Goal: Information Seeking & Learning: Learn about a topic

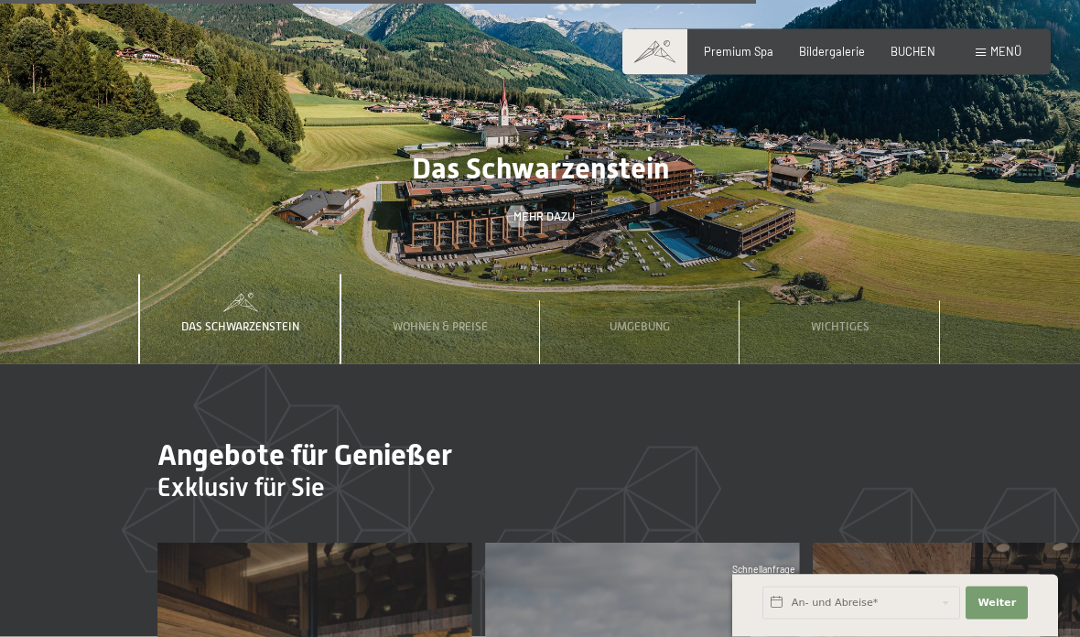
scroll to position [4621, 0]
click at [637, 328] on span "Umgebung" at bounding box center [640, 326] width 60 height 14
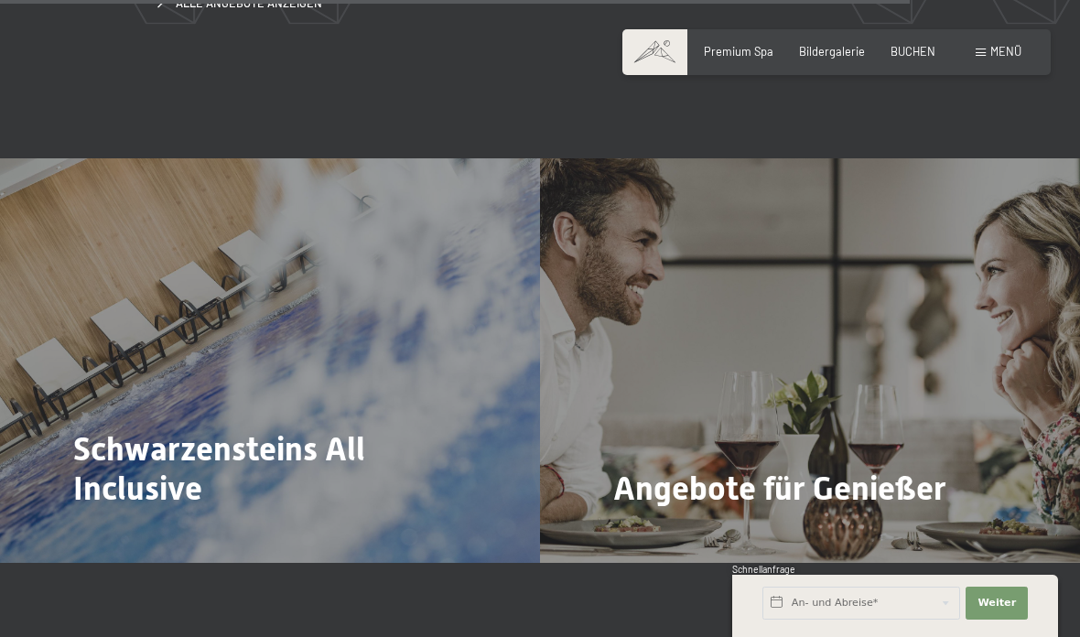
scroll to position [5504, 0]
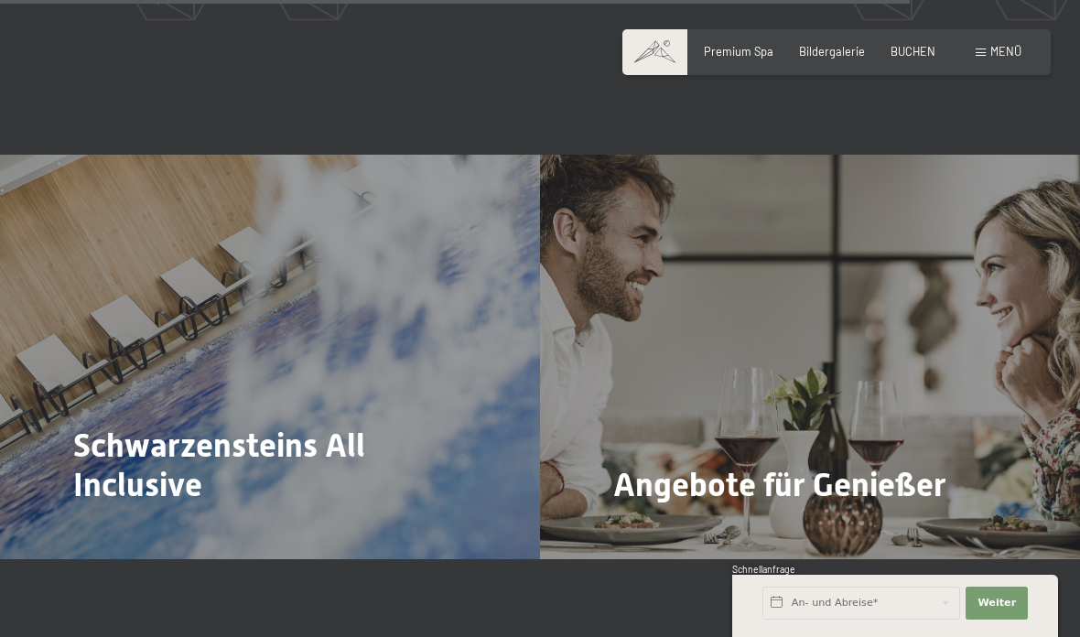
click at [116, 527] on span "Mehr dazu" at bounding box center [111, 535] width 61 height 16
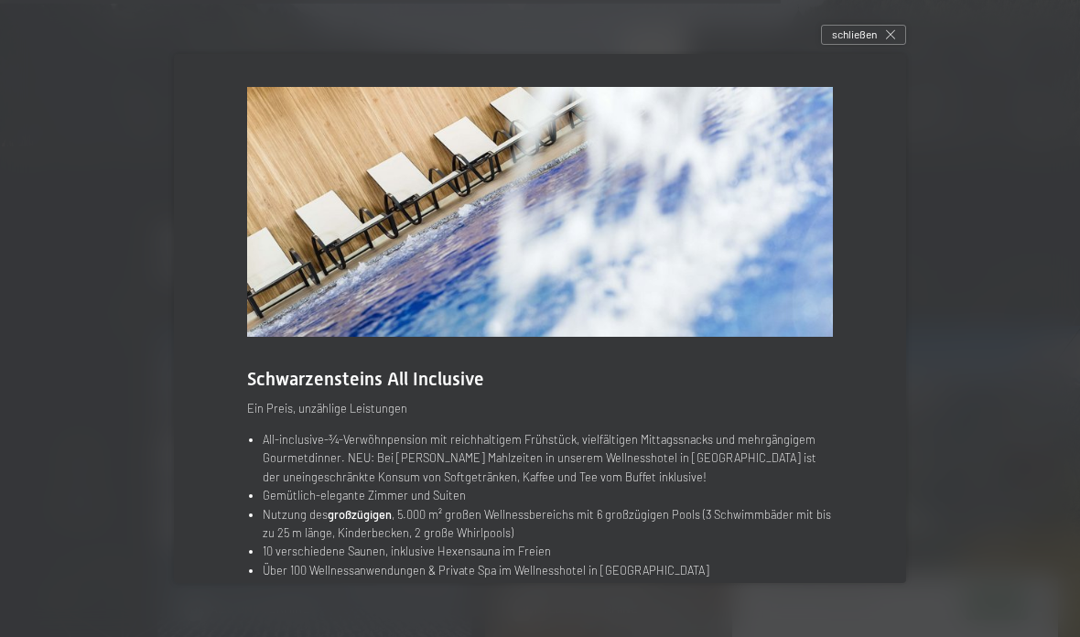
scroll to position [4837, 0]
click at [860, 39] on span "schließen" at bounding box center [854, 35] width 45 height 16
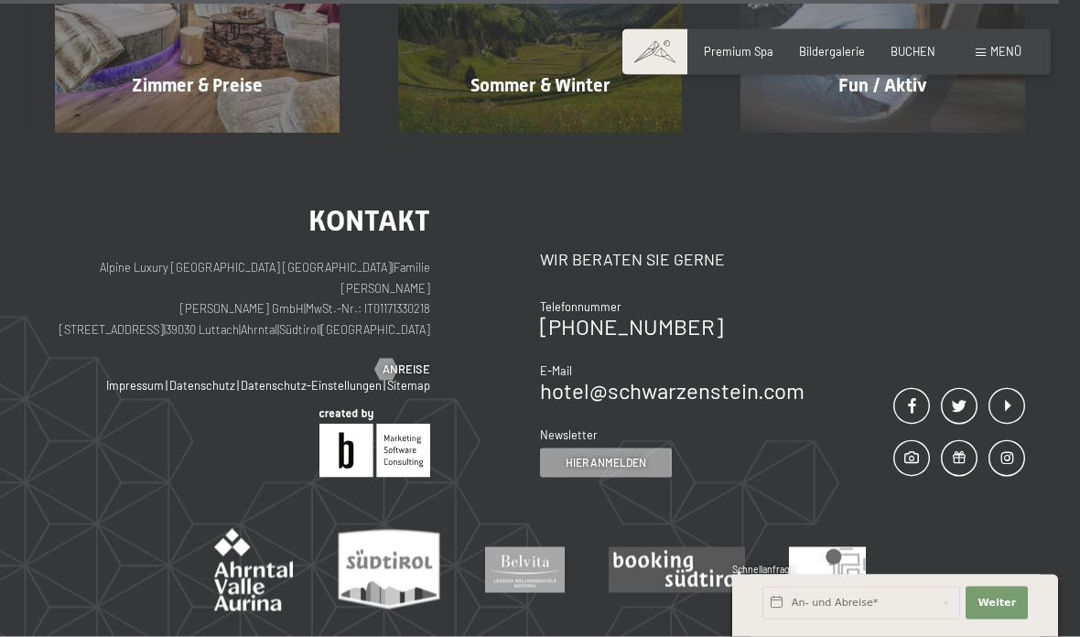
scroll to position [6483, 0]
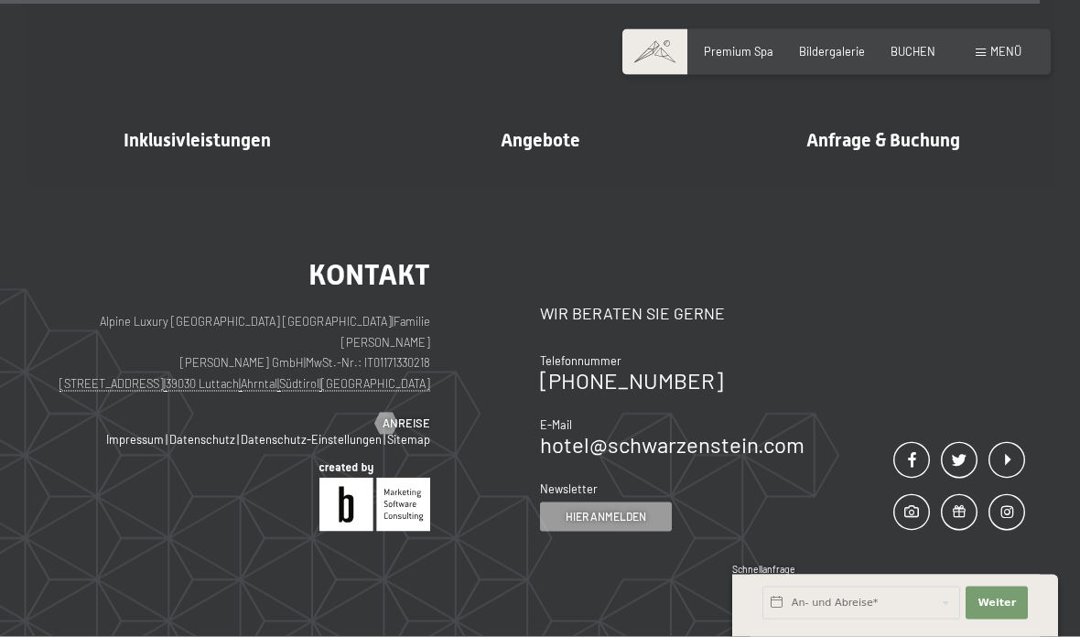
scroll to position [4308, 0]
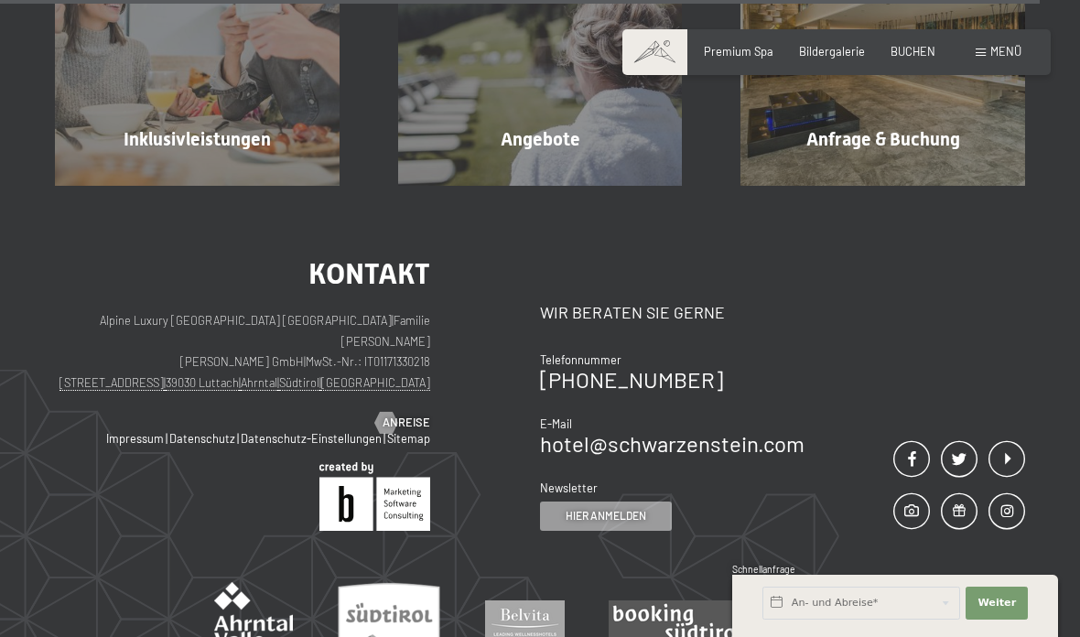
click at [999, 48] on span "Menü" at bounding box center [1005, 51] width 31 height 15
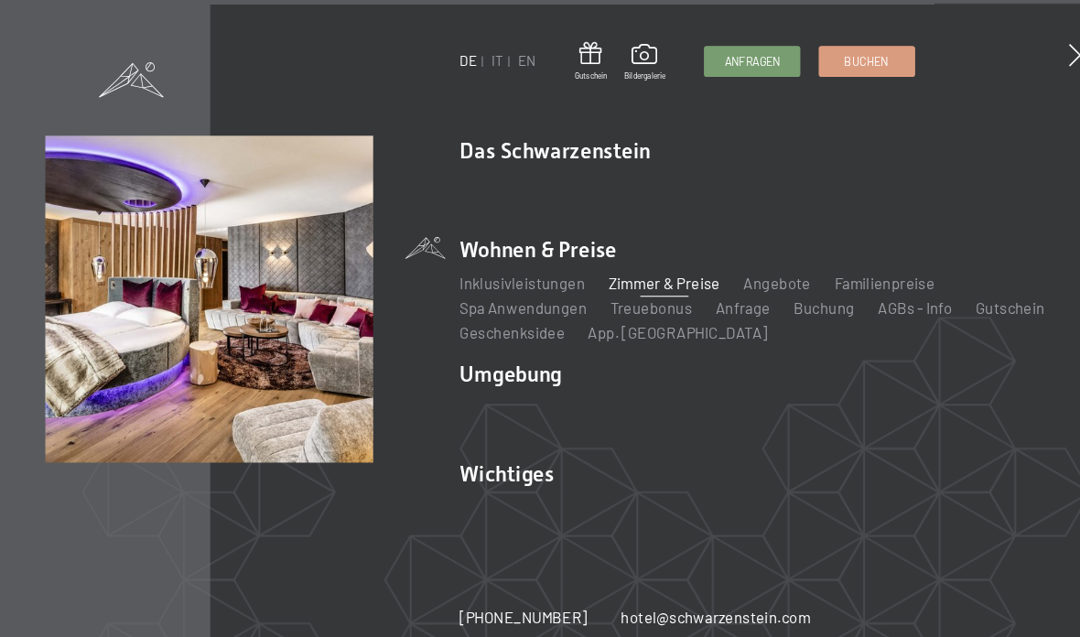
scroll to position [4448, 0]
click at [515, 301] on link "Spa Anwendungen" at bounding box center [497, 292] width 121 height 17
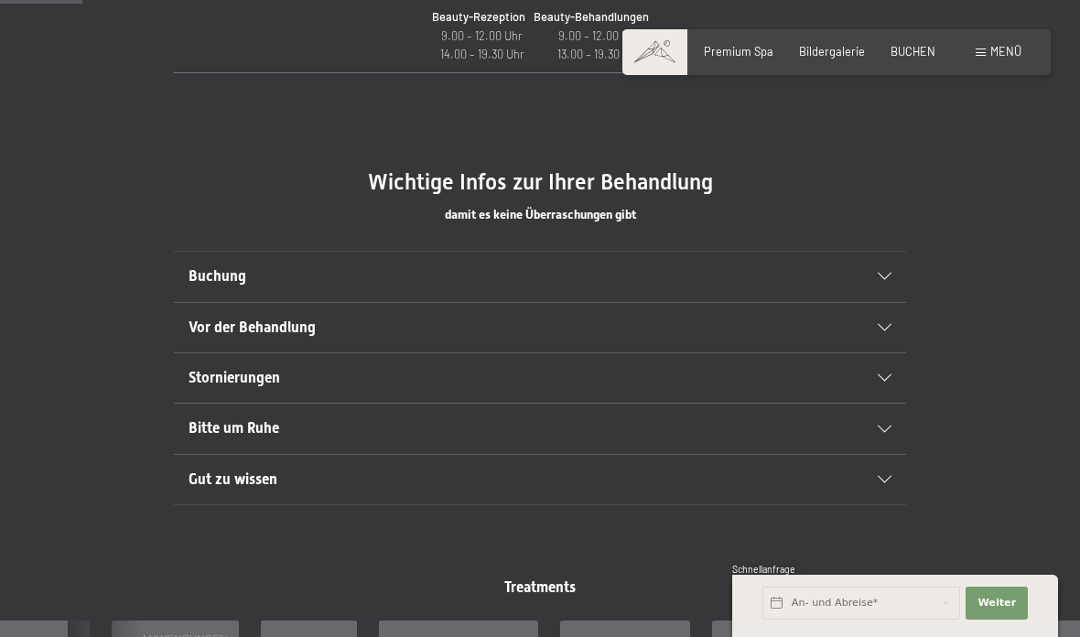
scroll to position [876, 0]
click at [881, 265] on div "Buchung" at bounding box center [540, 277] width 703 height 49
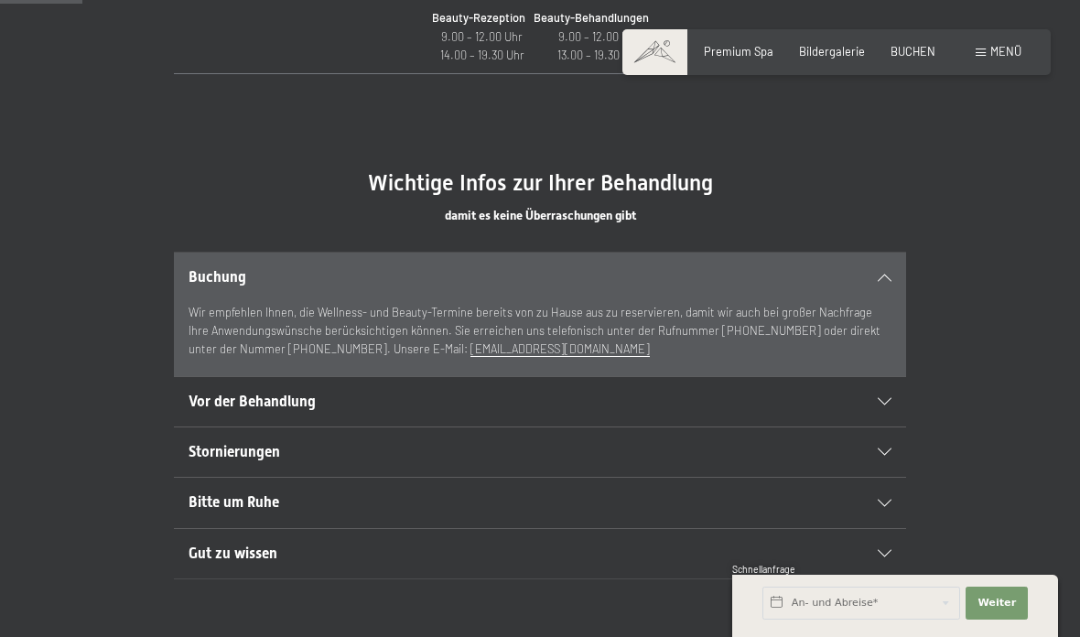
click at [877, 398] on div at bounding box center [876, 401] width 32 height 7
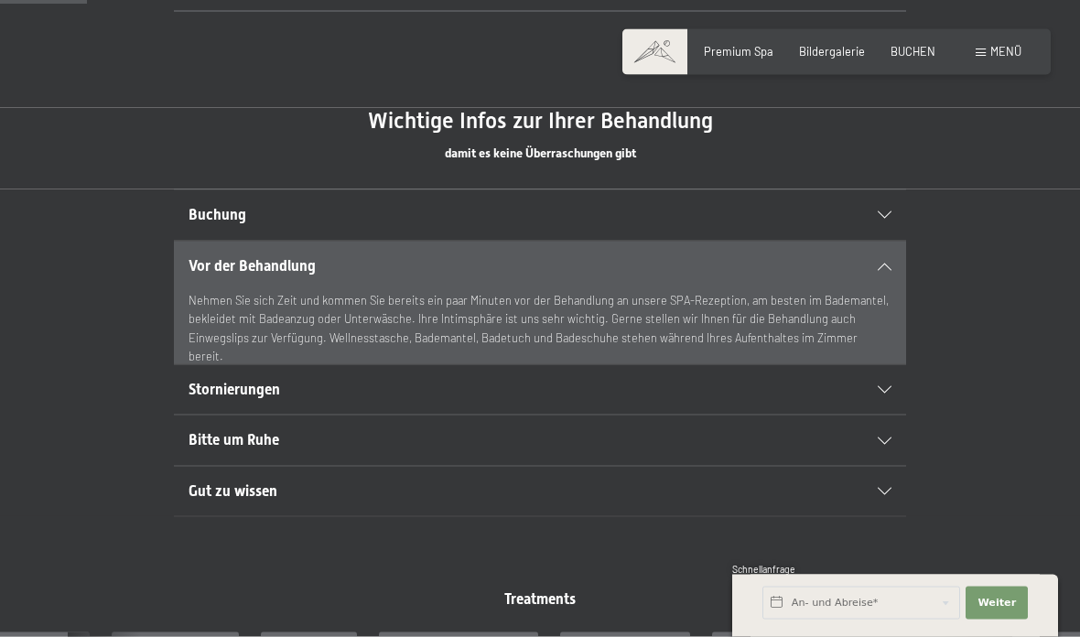
scroll to position [946, 0]
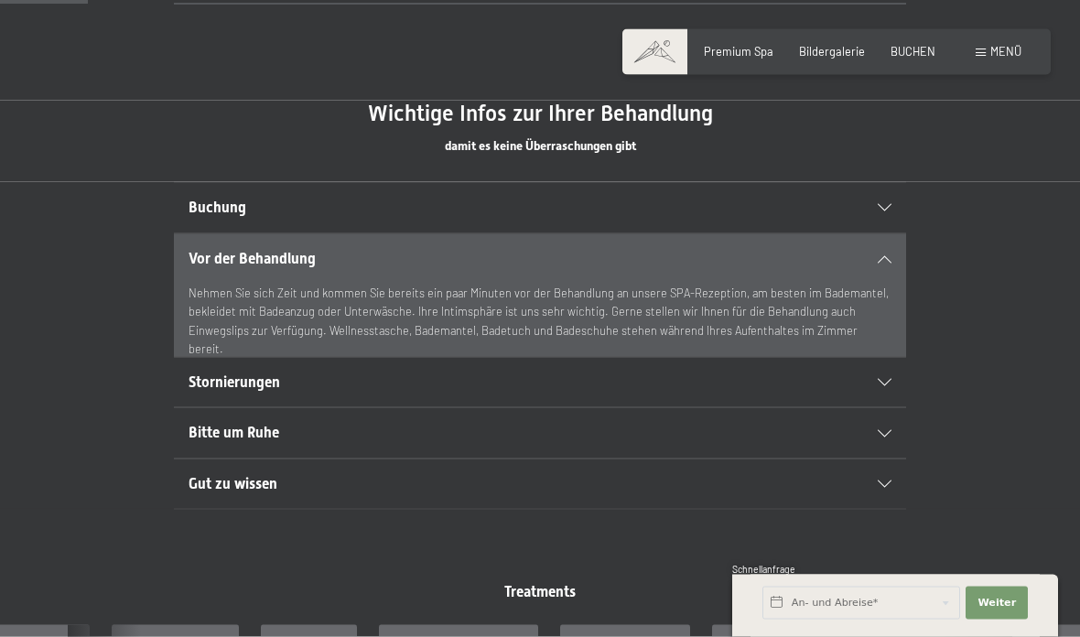
click at [878, 370] on div "Stornierungen" at bounding box center [540, 382] width 703 height 49
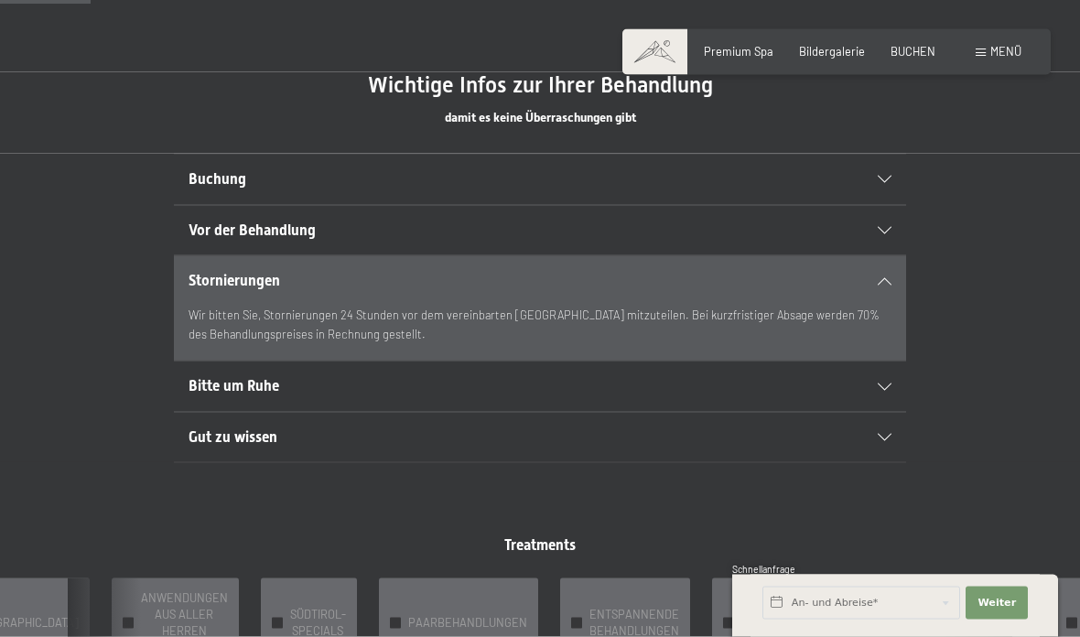
scroll to position [975, 0]
click at [887, 373] on div "Bitte um Ruhe" at bounding box center [540, 385] width 703 height 49
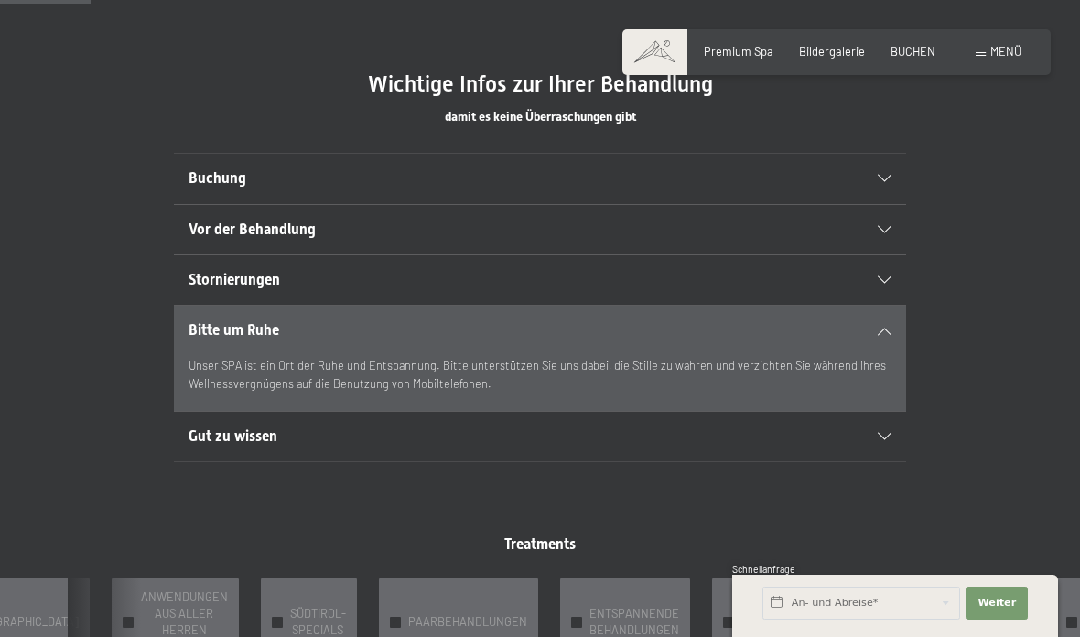
click at [873, 416] on div "Gut zu wissen" at bounding box center [540, 436] width 703 height 49
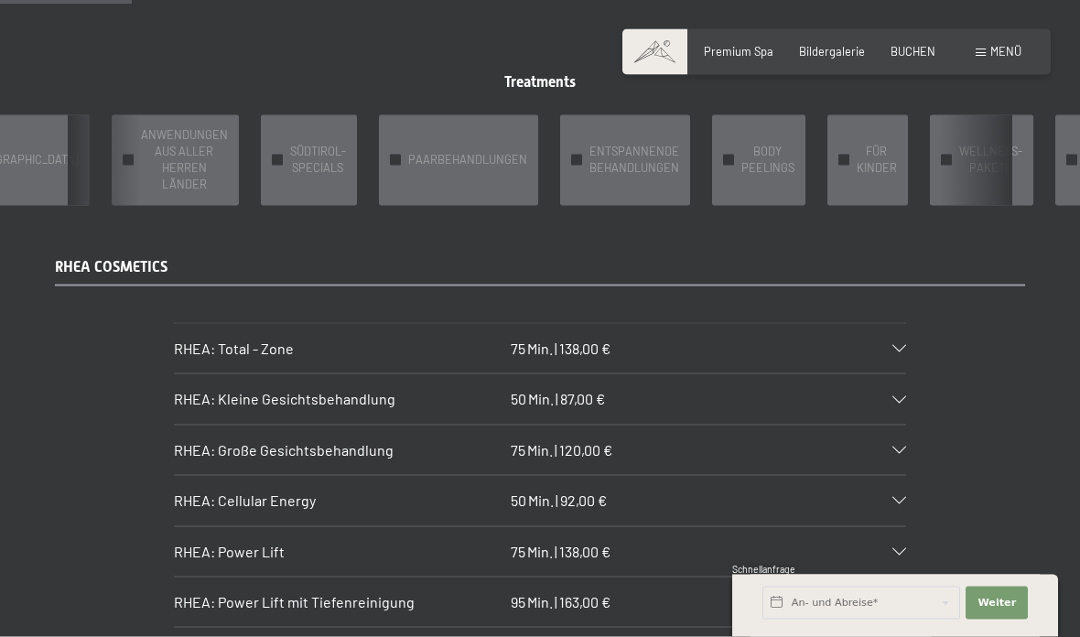
scroll to position [1420, 0]
click at [741, 159] on span "BODY PEELINGS" at bounding box center [767, 159] width 53 height 33
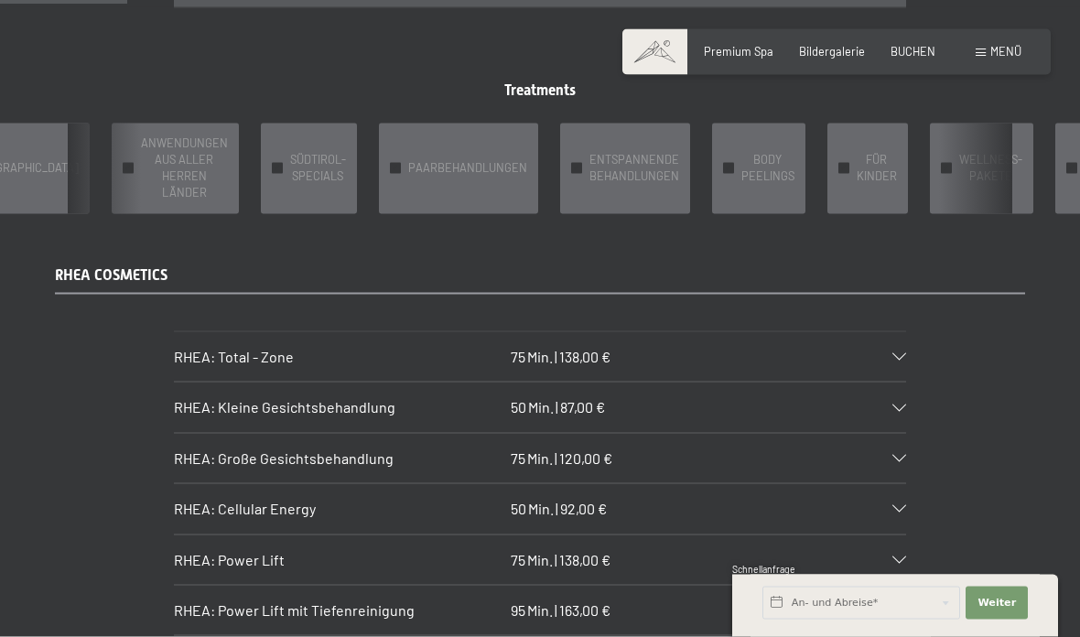
scroll to position [1360, 0]
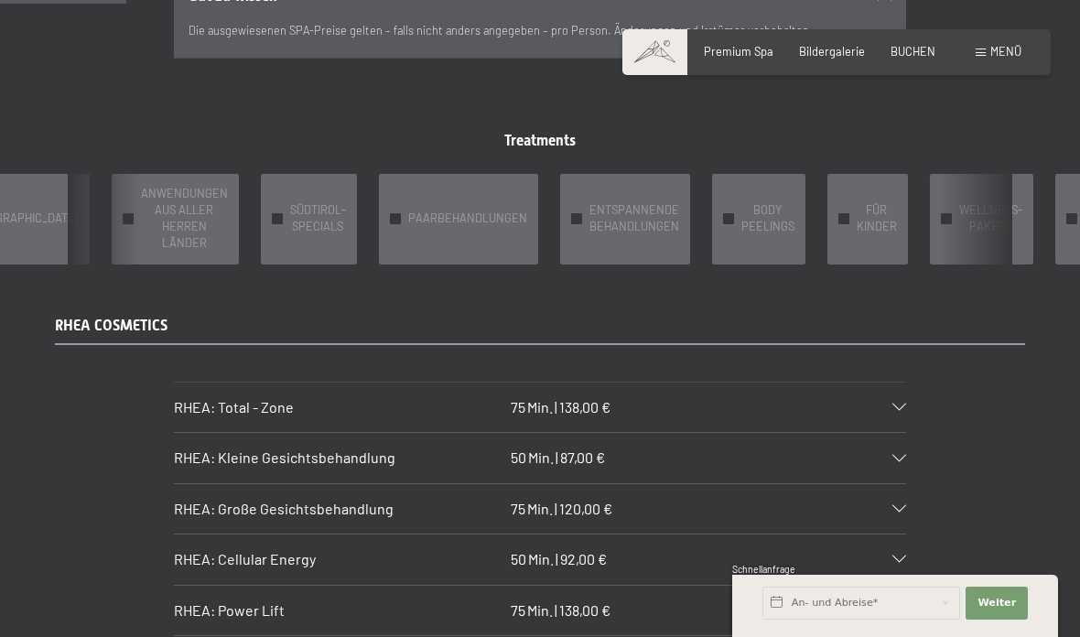
click at [741, 211] on span "BODY PEELINGS" at bounding box center [767, 218] width 53 height 33
click at [741, 212] on span "BODY PEELINGS" at bounding box center [767, 218] width 53 height 33
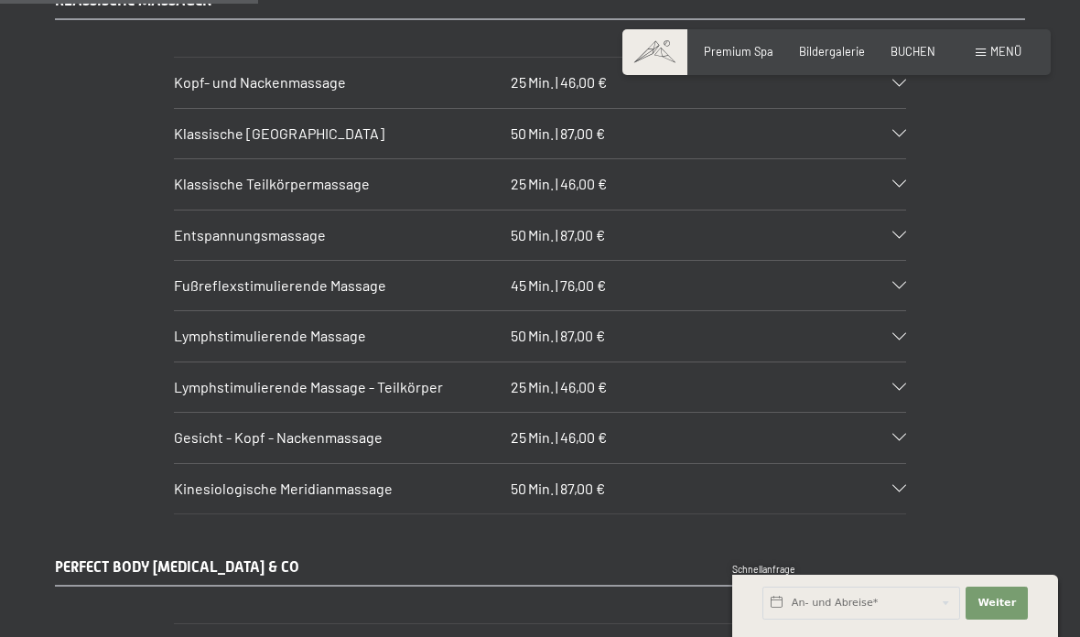
scroll to position [2775, 0]
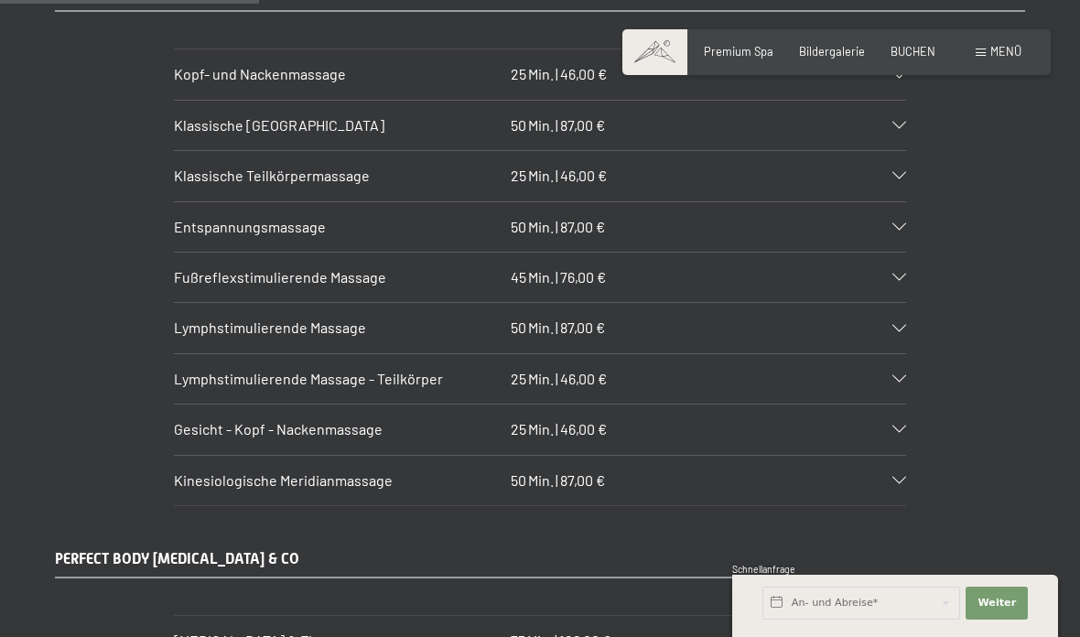
click at [1044, 429] on div "KLASSISCHE MASSAGEN Kopf- und Nackenmassage 25 Min. | 46,00 € Blockaden lösen u…" at bounding box center [540, 245] width 1080 height 524
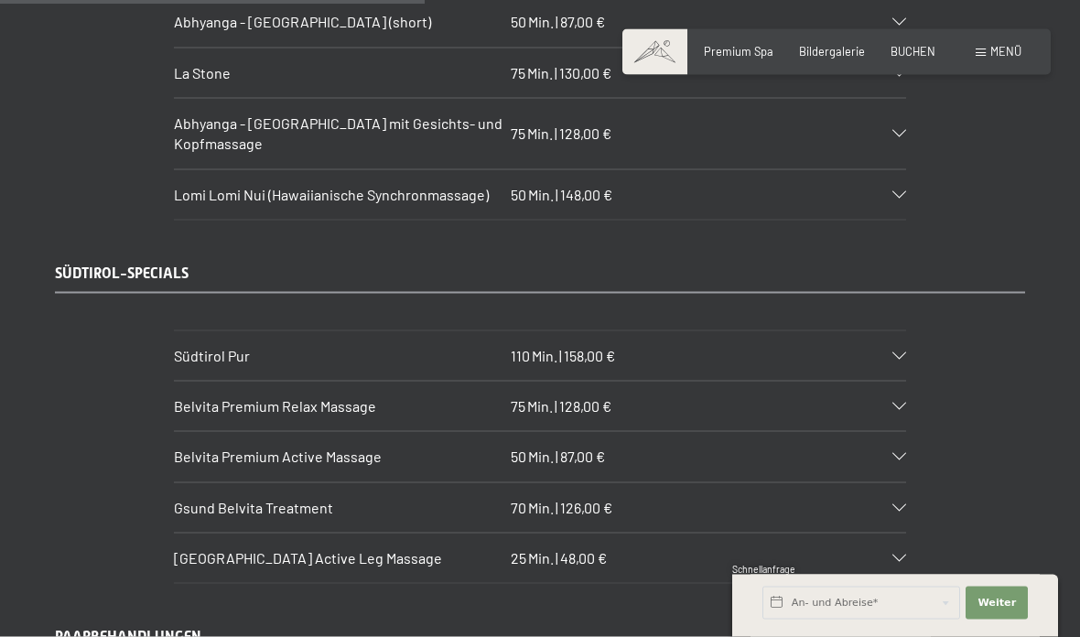
scroll to position [4558, 0]
click at [899, 330] on div "Südtirol Pur 110 Min. | 158,00 €" at bounding box center [540, 354] width 732 height 49
click at [897, 351] on icon at bounding box center [899, 354] width 14 height 7
click at [904, 351] on icon at bounding box center [899, 354] width 14 height 7
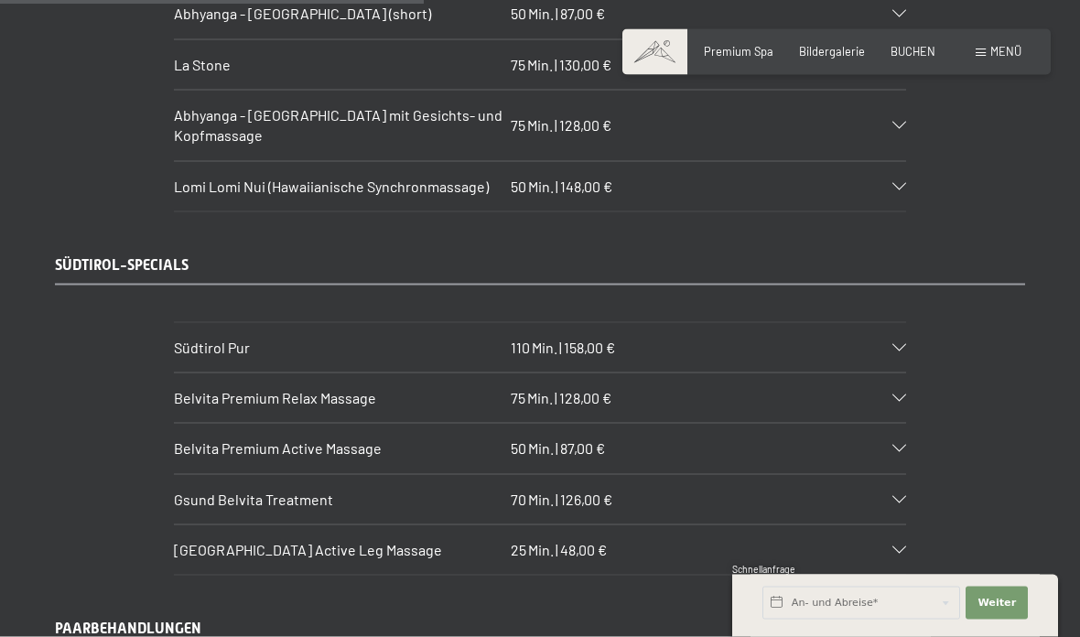
scroll to position [4572, 0]
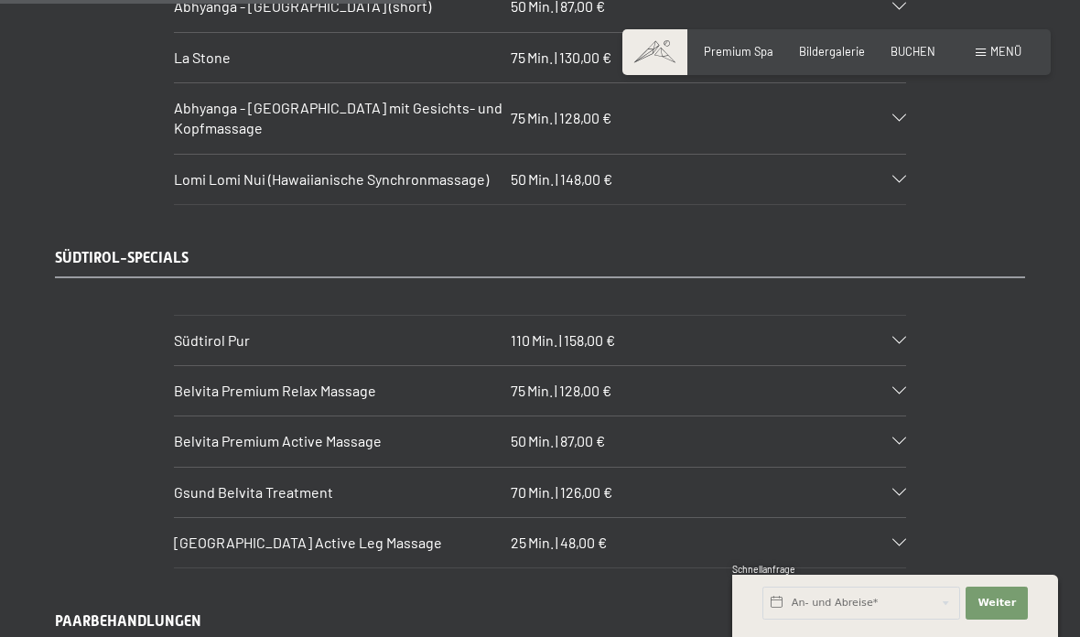
click at [896, 316] on div "Südtirol Pur 110 Min. | 158,00 €" at bounding box center [540, 340] width 732 height 49
click at [895, 316] on div "Südtirol Pur 110 Min. | 158,00 €" at bounding box center [540, 340] width 732 height 49
click at [892, 316] on div "Südtirol Pur 110 Min. | 158,00 €" at bounding box center [540, 340] width 732 height 49
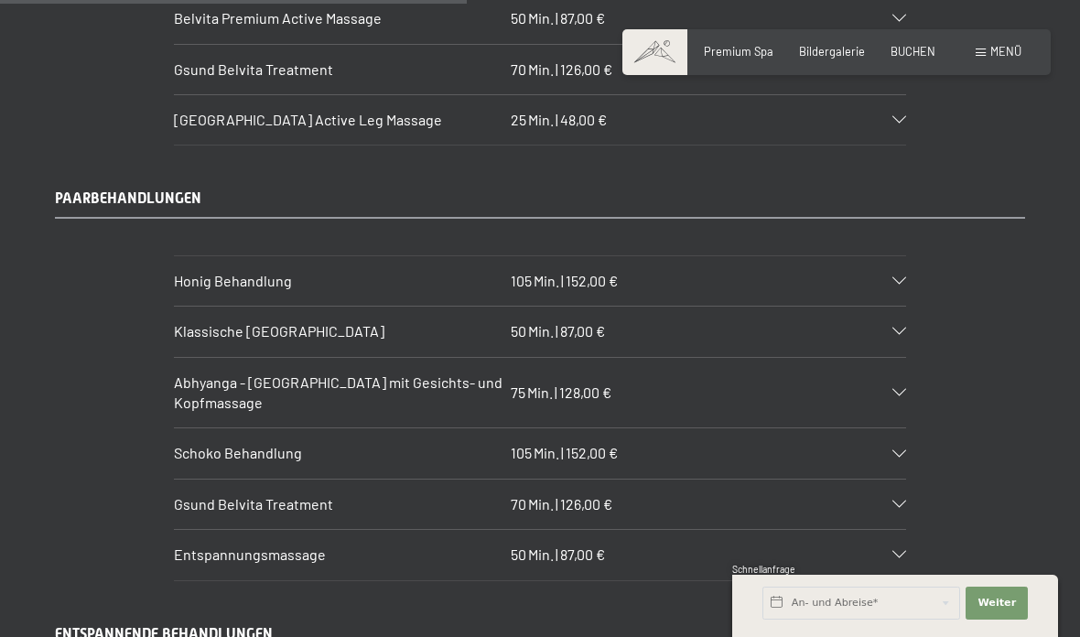
scroll to position [5006, 0]
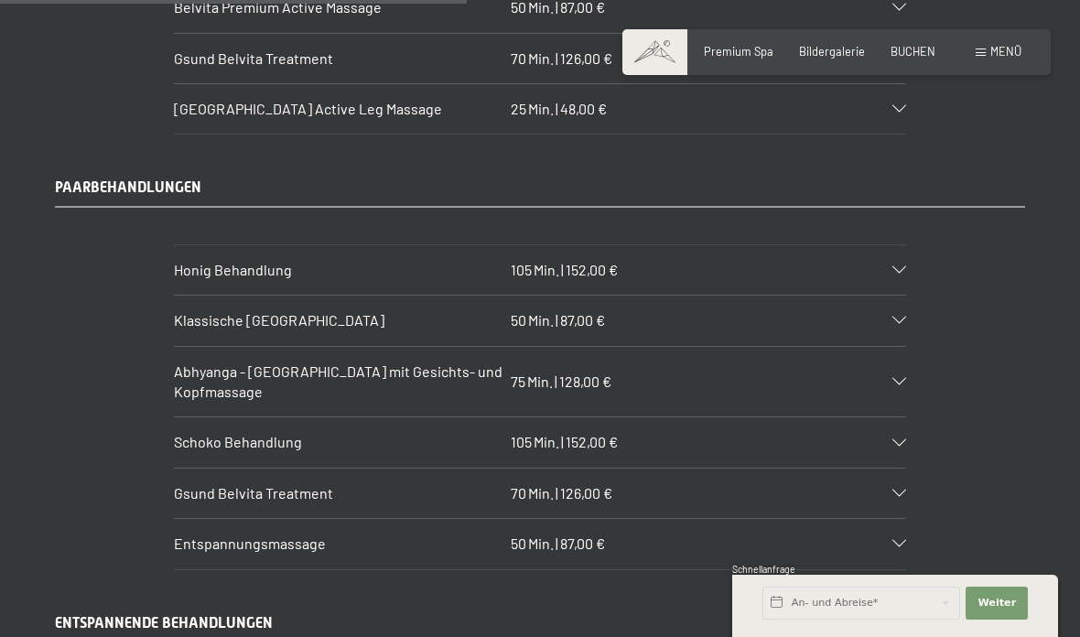
click at [902, 317] on icon at bounding box center [899, 320] width 14 height 7
click at [886, 353] on div "Abhyanga - Ganzkörpermassage mit Gesichts- und Kopfmassage 75 Min. | 128,00 €" at bounding box center [540, 382] width 732 height 70
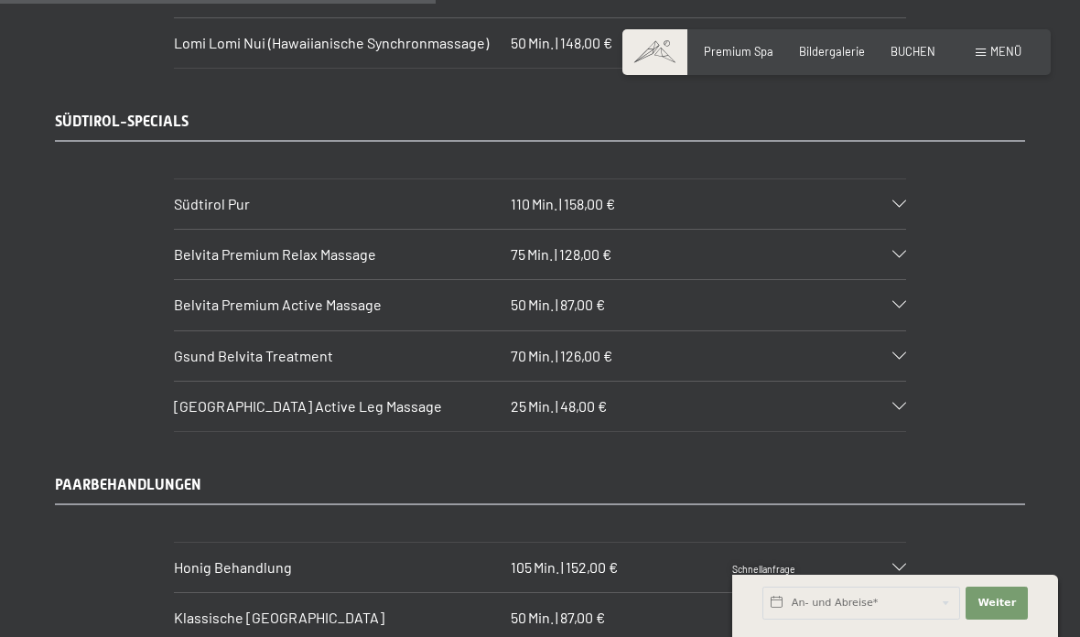
scroll to position [4712, 0]
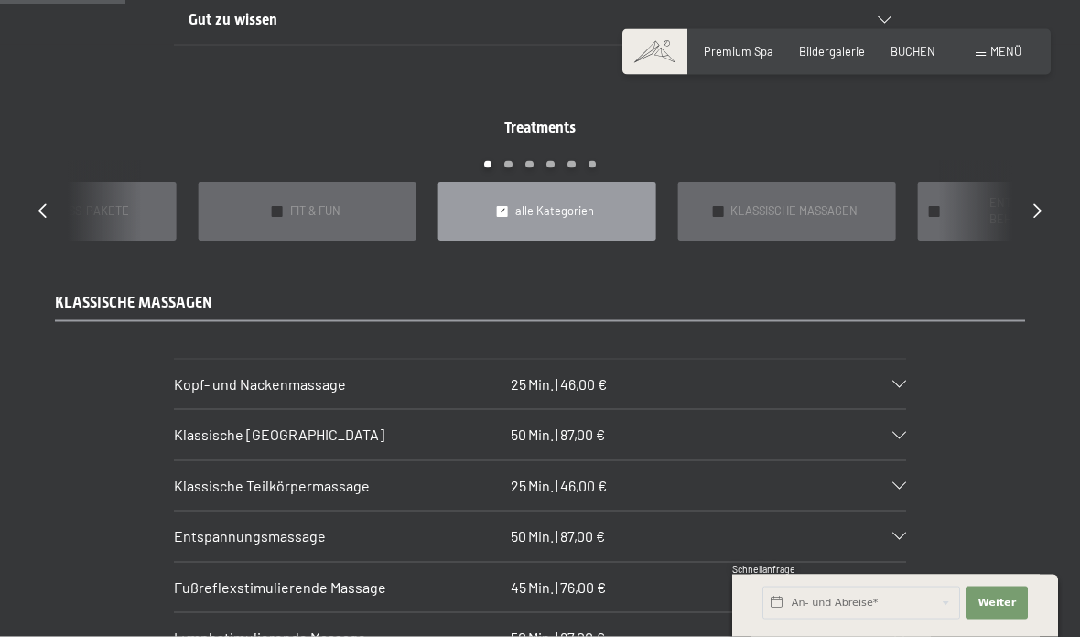
scroll to position [1341, 0]
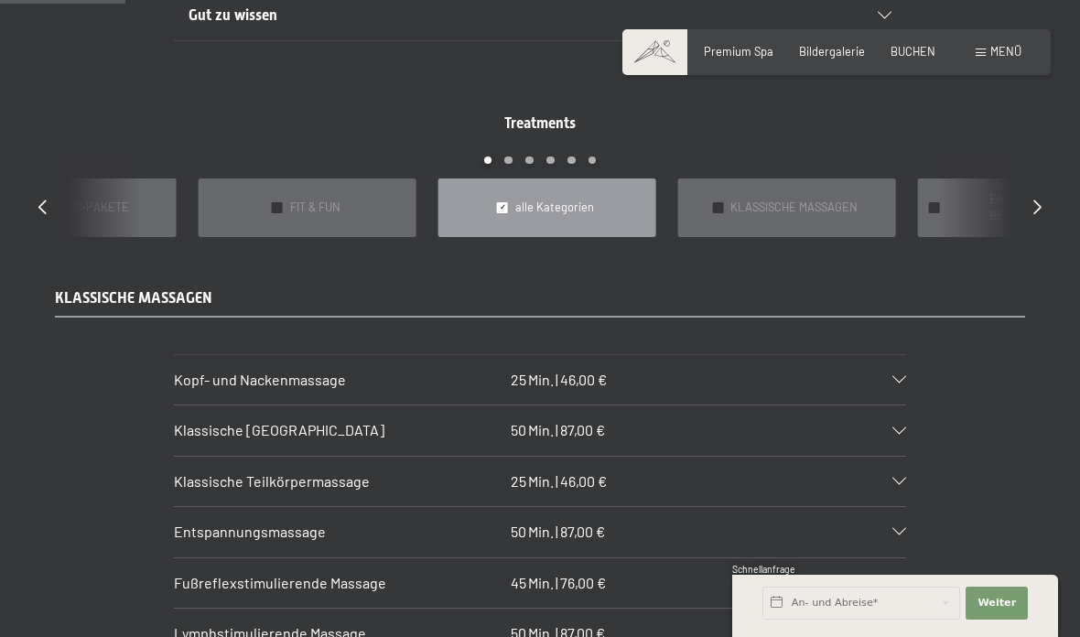
click at [899, 376] on icon at bounding box center [899, 379] width 14 height 7
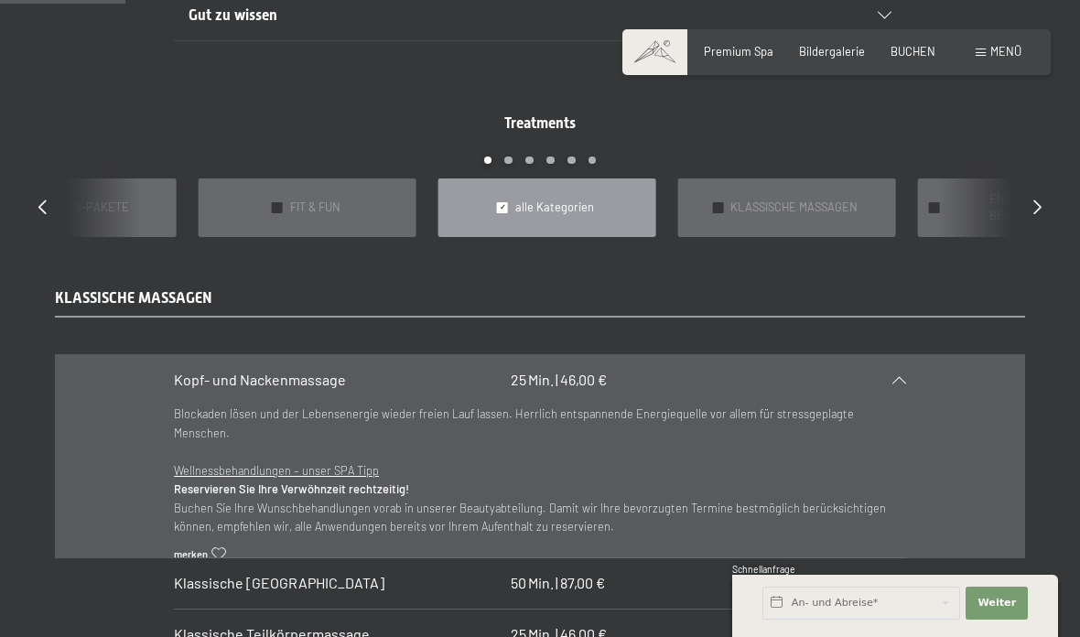
click at [900, 376] on icon at bounding box center [899, 379] width 14 height 7
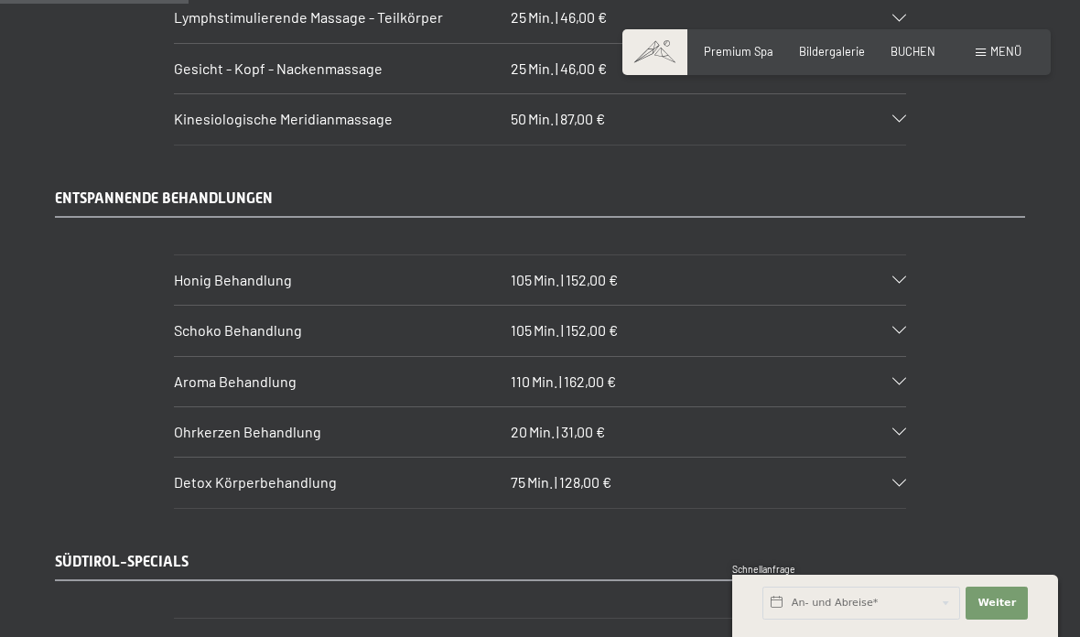
scroll to position [2006, 0]
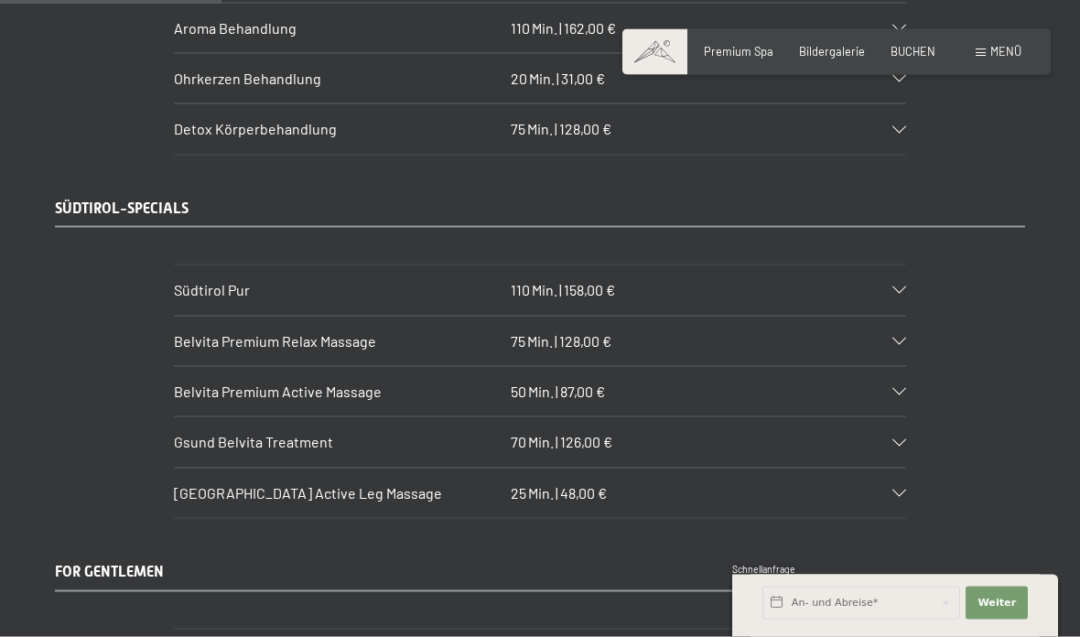
click at [898, 287] on icon at bounding box center [899, 290] width 14 height 7
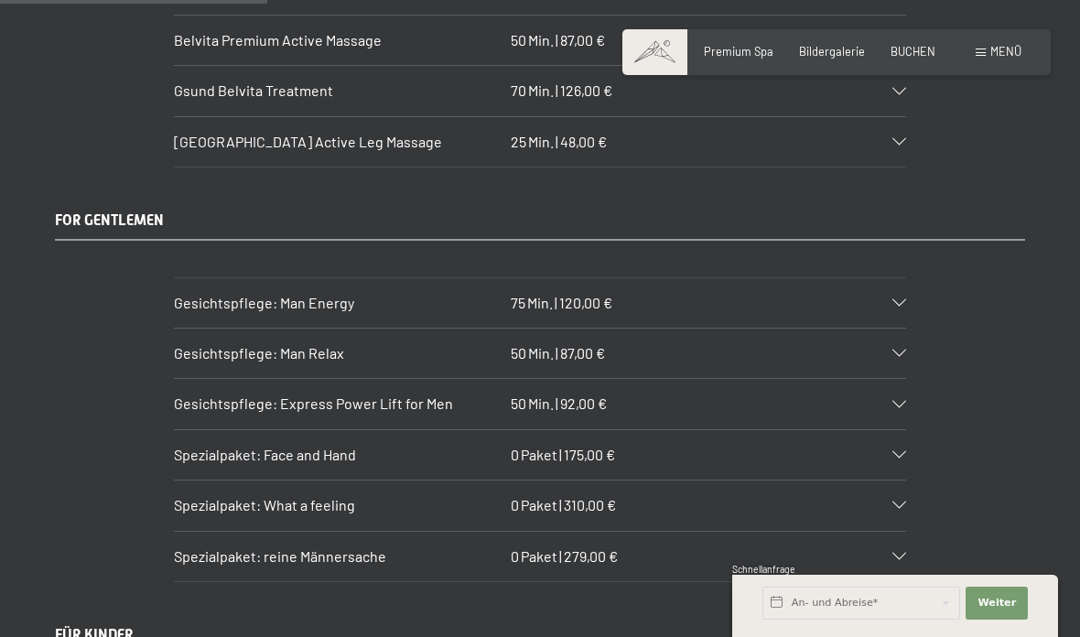
scroll to position [2919, 0]
click at [906, 500] on icon at bounding box center [899, 503] width 14 height 7
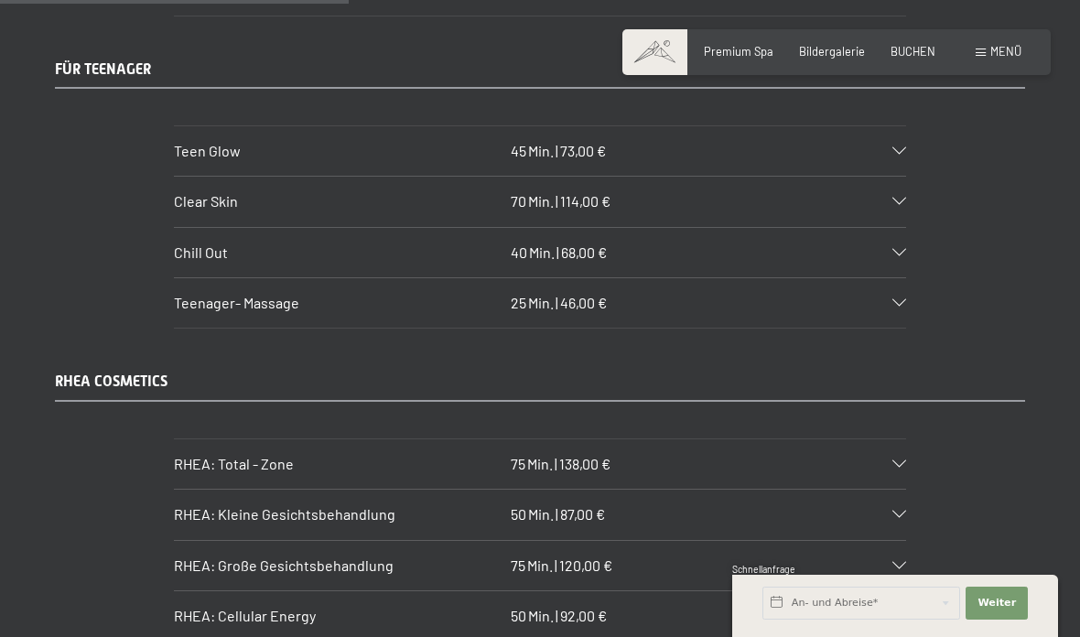
scroll to position [3800, 0]
click at [904, 440] on div "RHEA: Total - Zone 75 Min. | 138,00 €" at bounding box center [540, 464] width 732 height 49
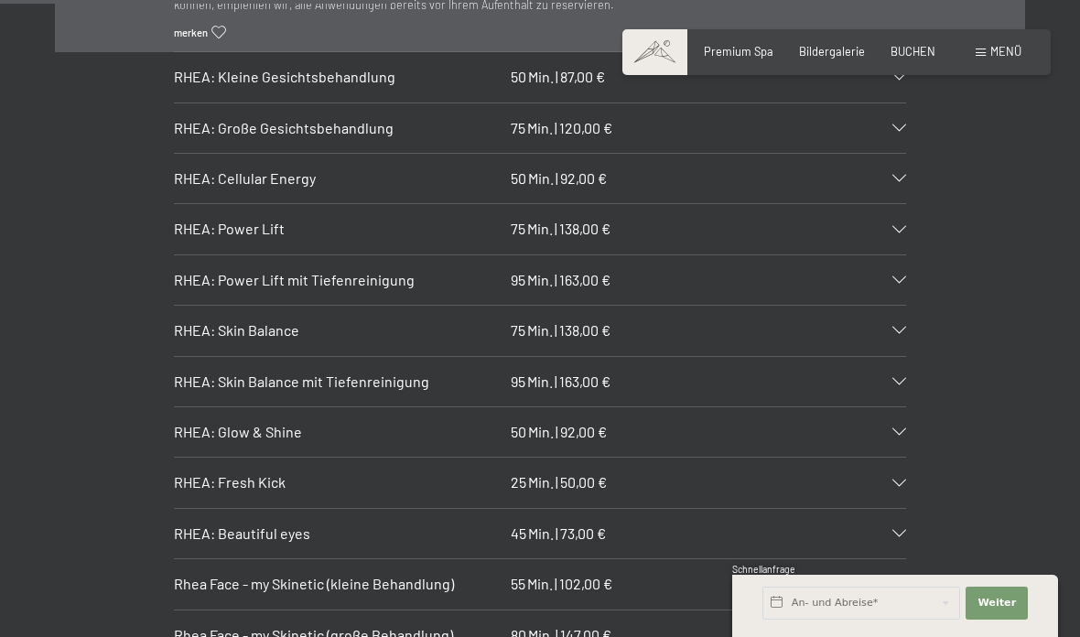
scroll to position [4288, 0]
click at [903, 307] on div "RHEA: Skin Balance 75 Min. | 138,00 €" at bounding box center [540, 331] width 732 height 49
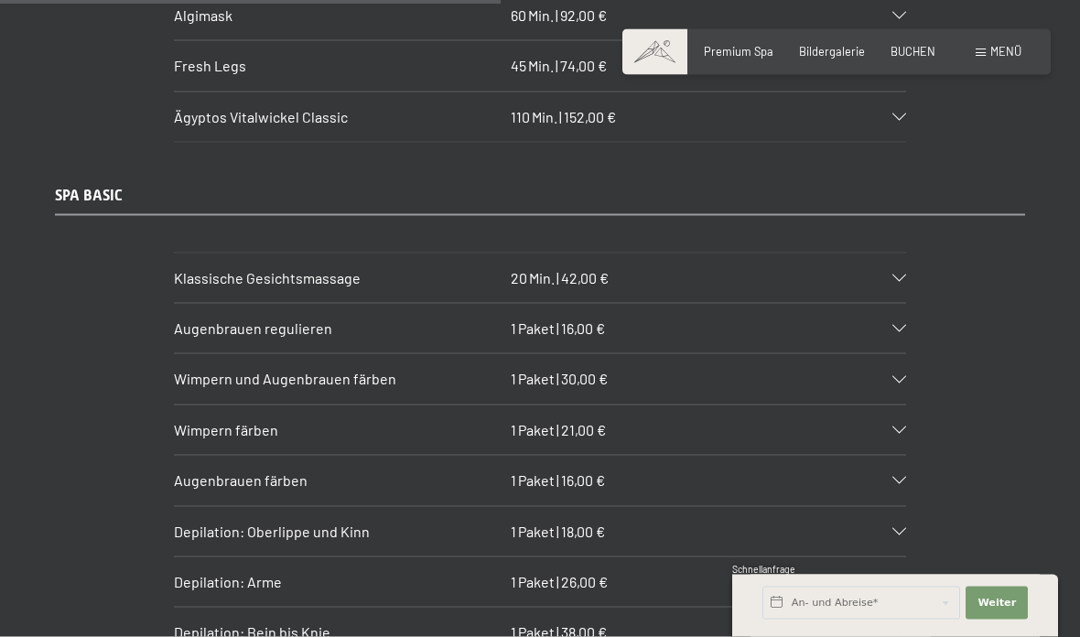
scroll to position [5488, 0]
click at [902, 303] on div "Augenbrauen regulieren 1 Paket | 16,00 €" at bounding box center [540, 327] width 732 height 49
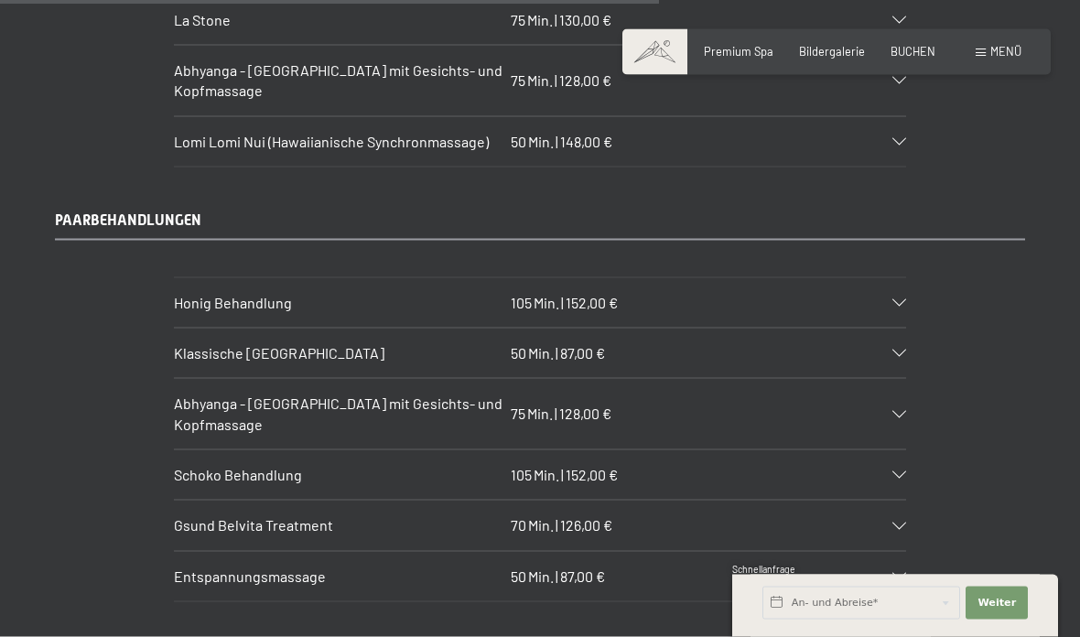
scroll to position [7132, 0]
click at [903, 276] on div "Honig Behandlung 105 Min. | 152,00 €" at bounding box center [540, 300] width 732 height 49
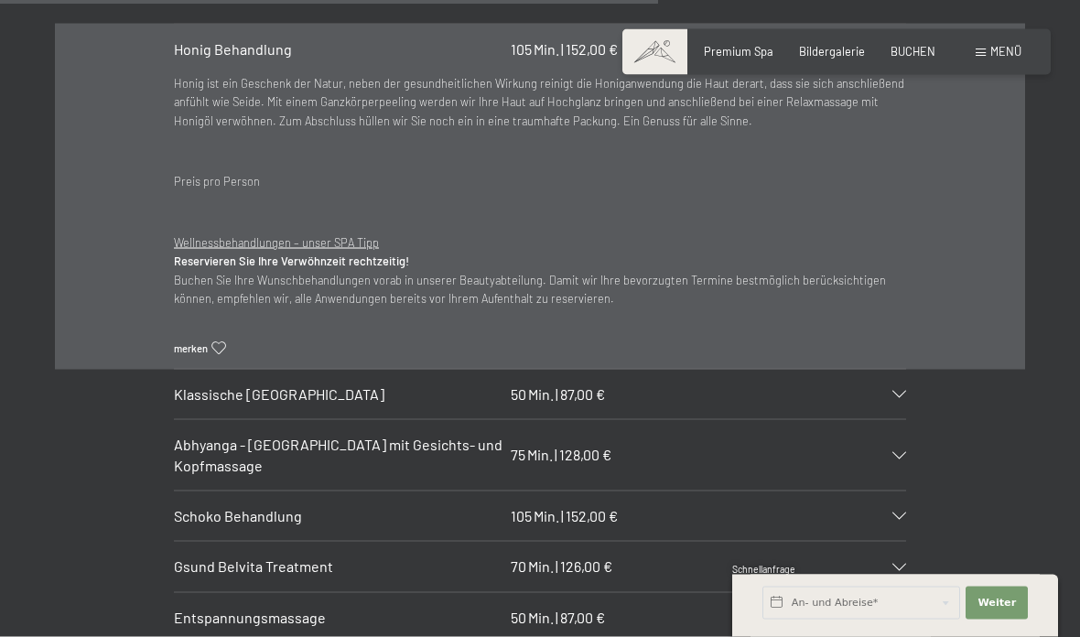
scroll to position [7225, 0]
click at [905, 540] on div "Gsund Belvita Treatment 70 Min. | 126,00 €" at bounding box center [540, 564] width 732 height 49
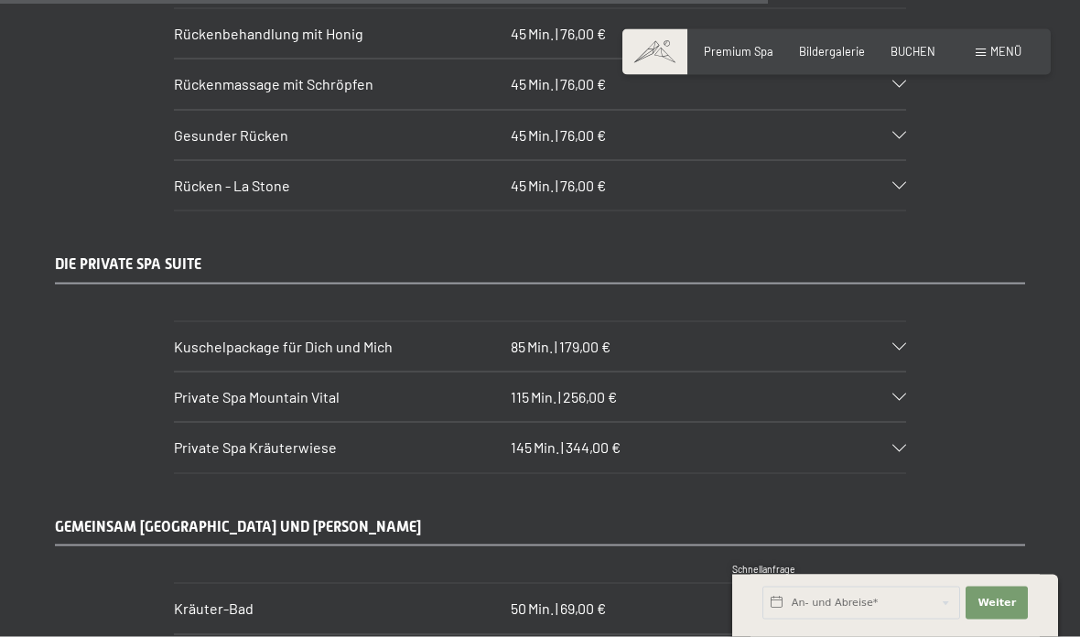
scroll to position [8392, 0]
click at [899, 372] on div "Private Spa Mountain Vital 115 Min. | 256,00 €" at bounding box center [540, 396] width 732 height 49
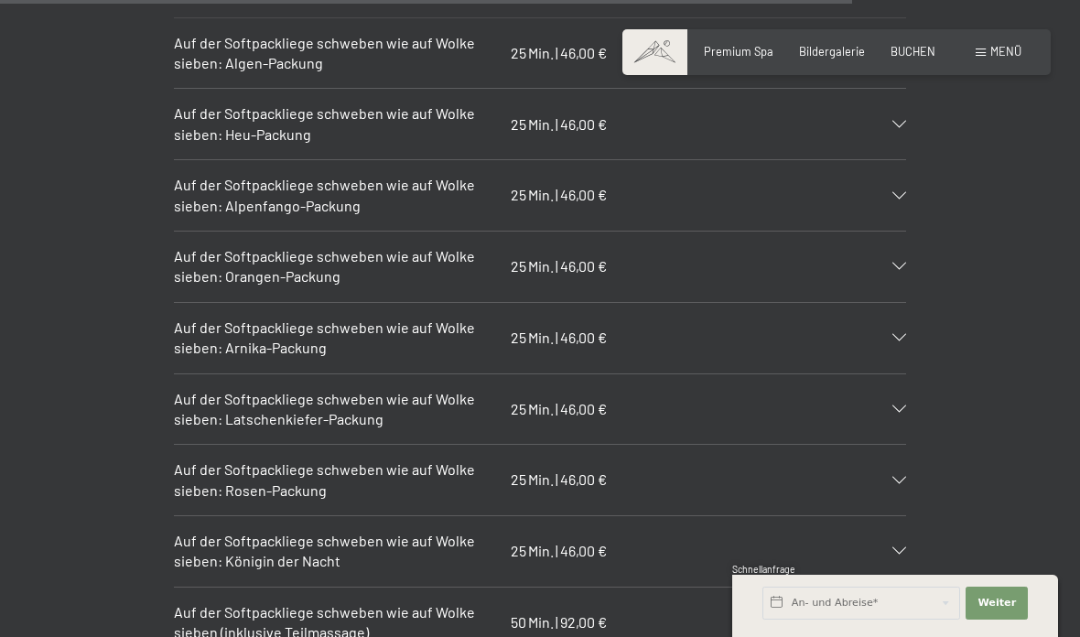
scroll to position [9317, 0]
click at [895, 333] on icon at bounding box center [899, 336] width 14 height 7
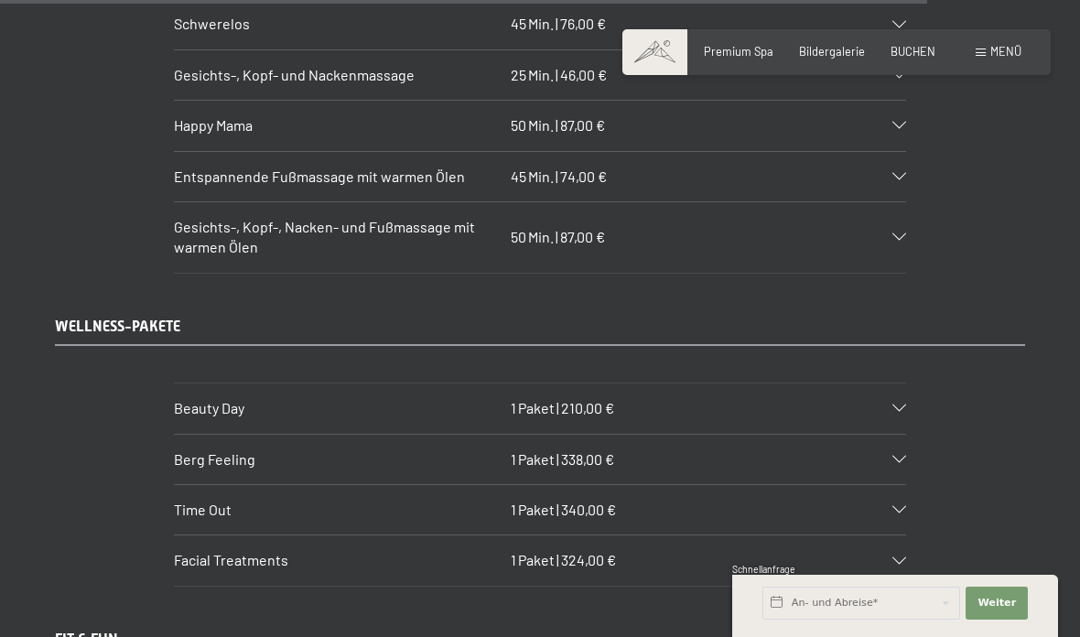
scroll to position [10132, 0]
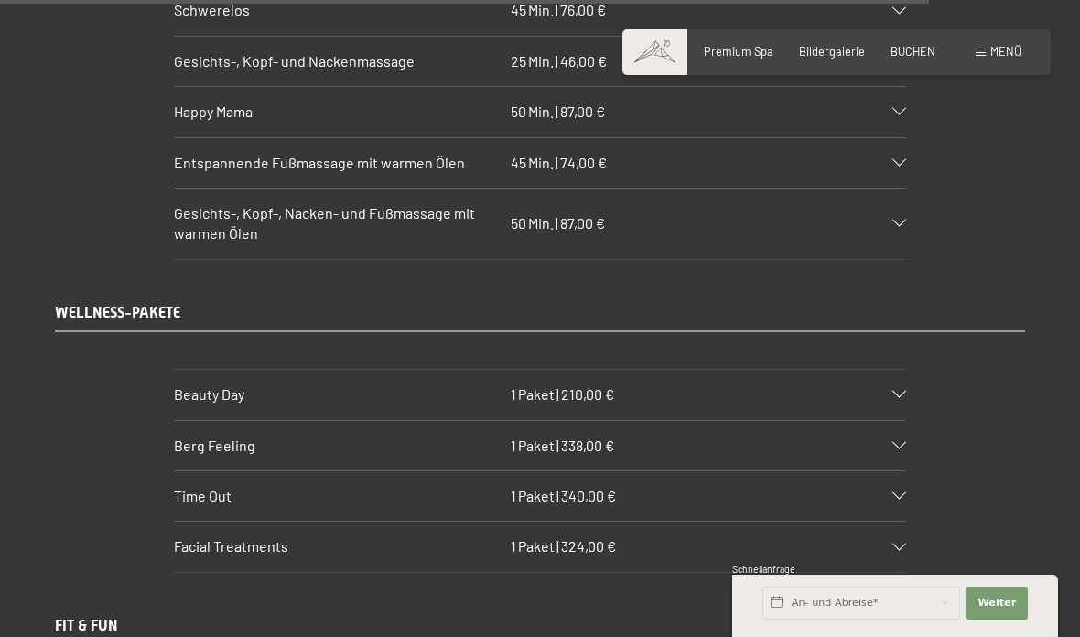
click at [892, 370] on div "Beauty Day 1 Paket | 210,00 €" at bounding box center [540, 394] width 732 height 49
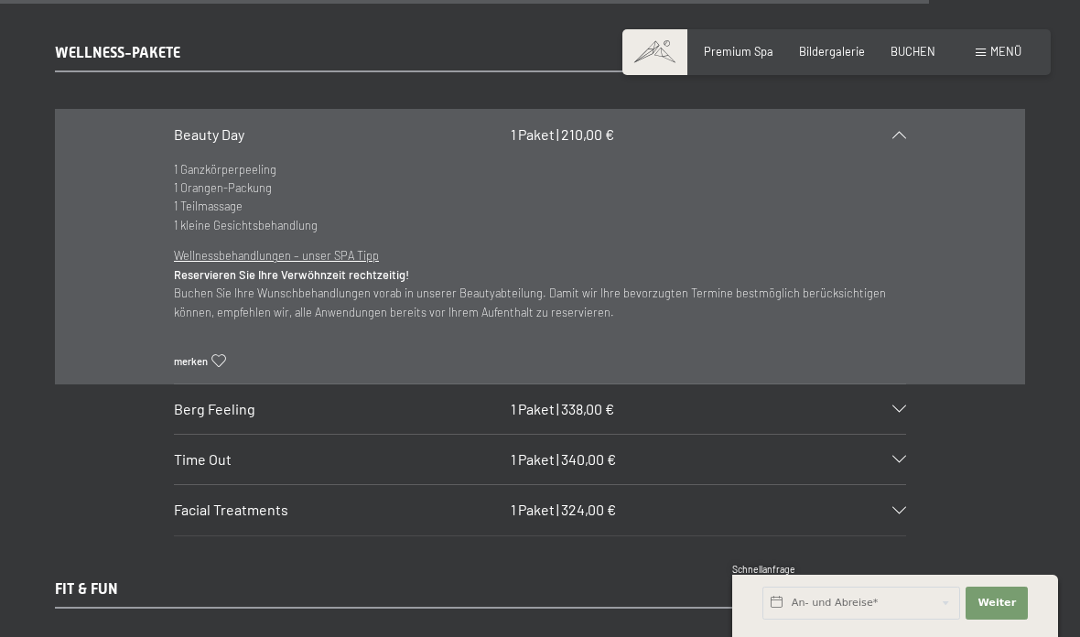
click at [894, 384] on div "Berg Feeling 1 Paket | 338,00 €" at bounding box center [540, 408] width 732 height 49
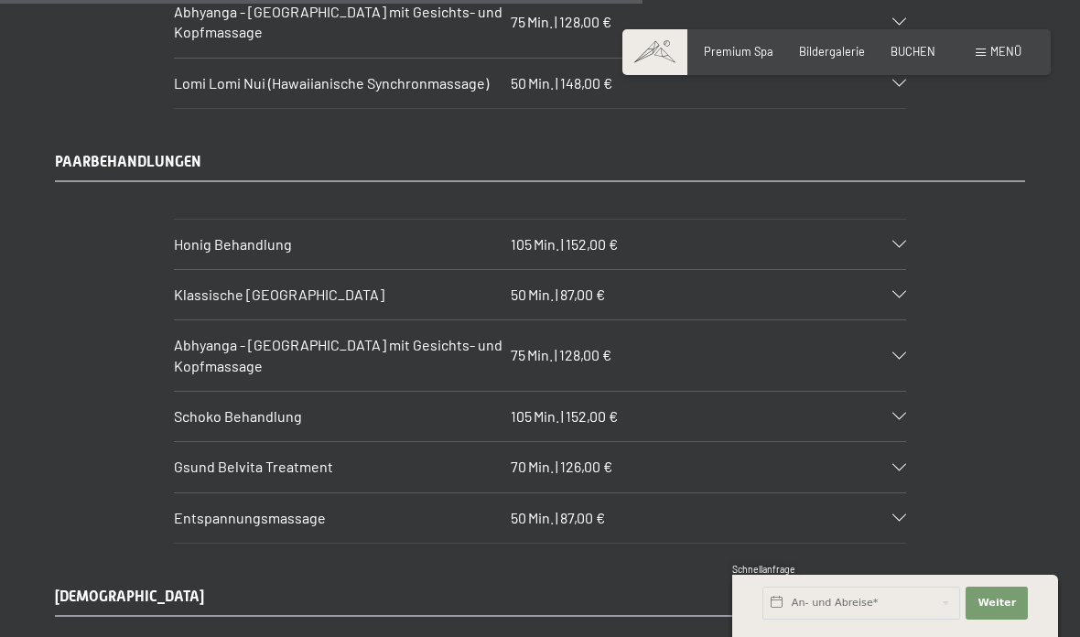
scroll to position [7031, 0]
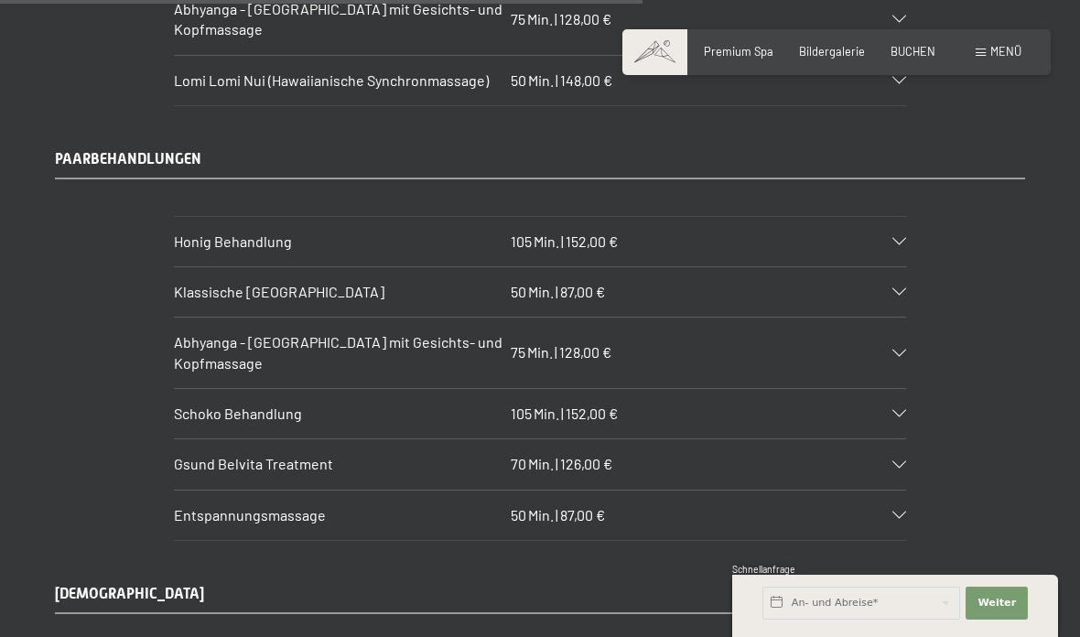
click at [905, 267] on div "Klassische Ganzkörpermassage 50 Min. | 87,00 €" at bounding box center [540, 291] width 732 height 49
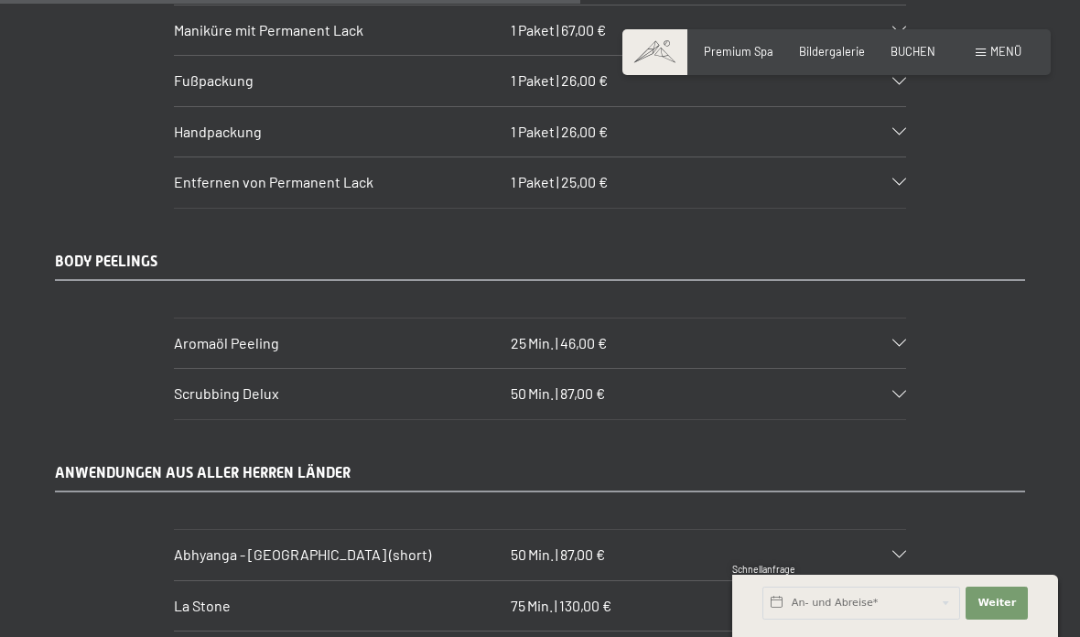
scroll to position [6381, 0]
